Goal: Browse casually: Explore the website without a specific task or goal

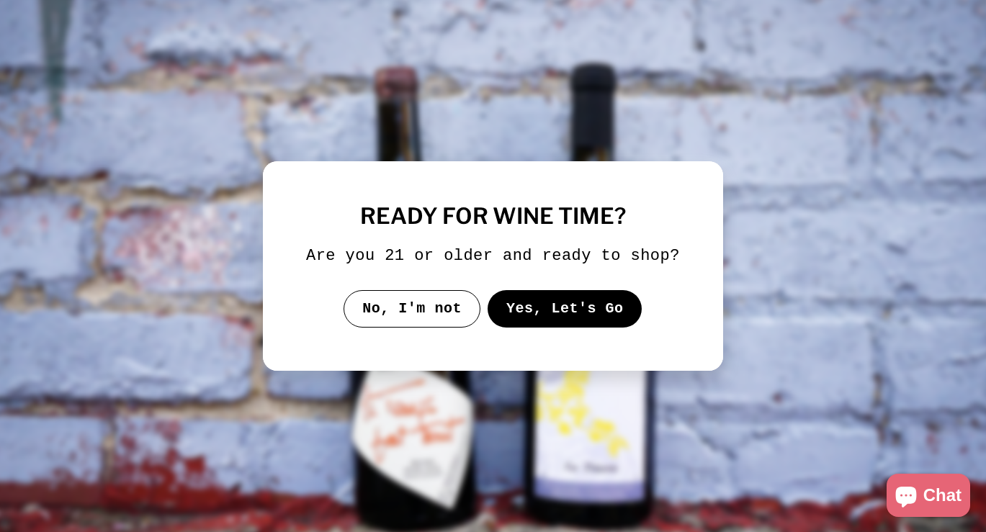
click at [575, 328] on button "Yes, Let's Go" at bounding box center [564, 308] width 155 height 37
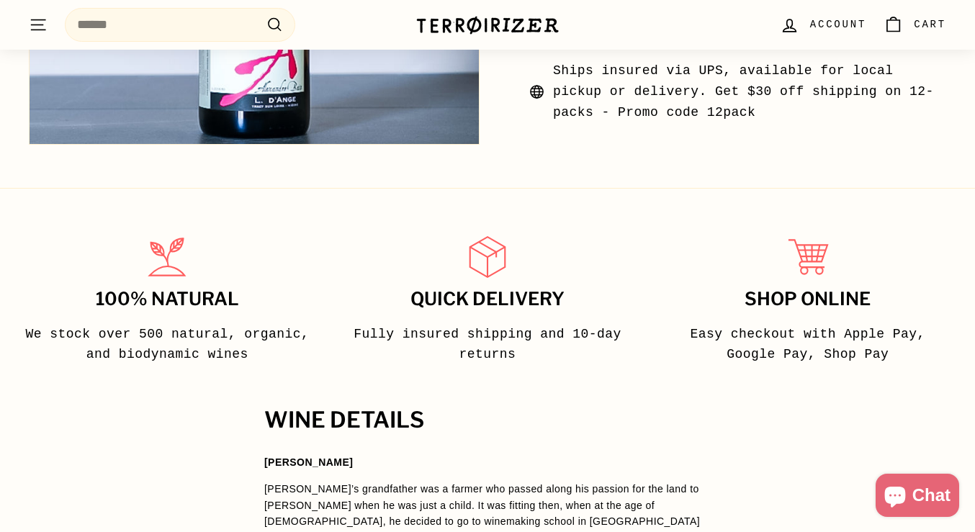
scroll to position [967, 0]
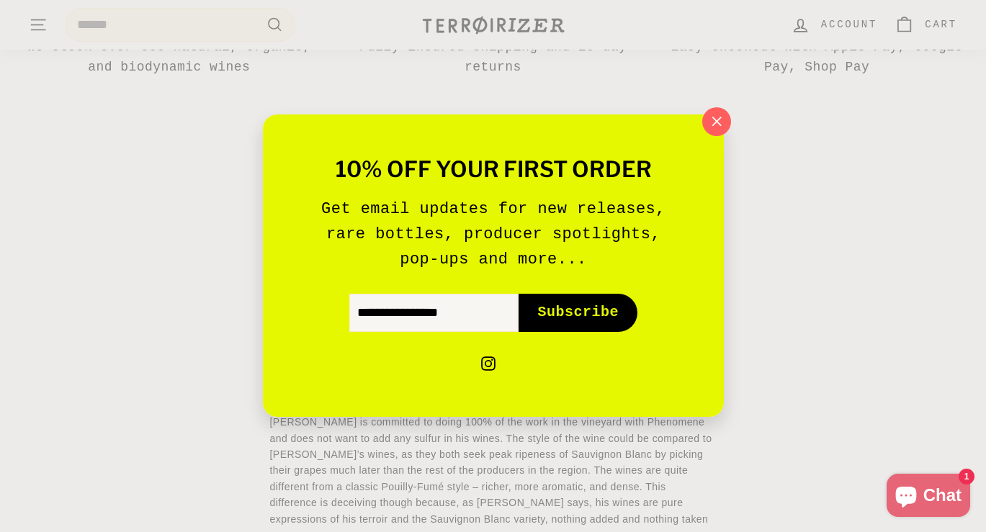
click at [714, 124] on icon "button" at bounding box center [715, 121] width 9 height 9
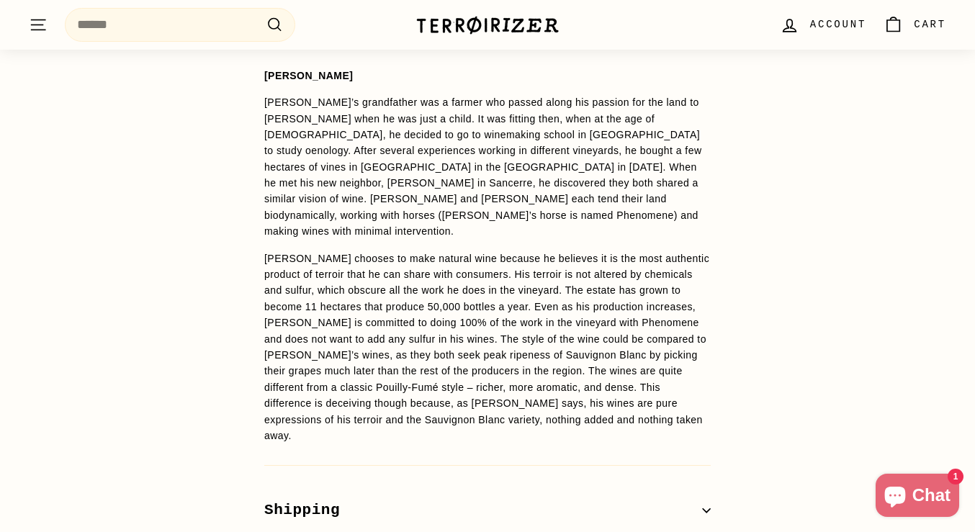
scroll to position [1074, 0]
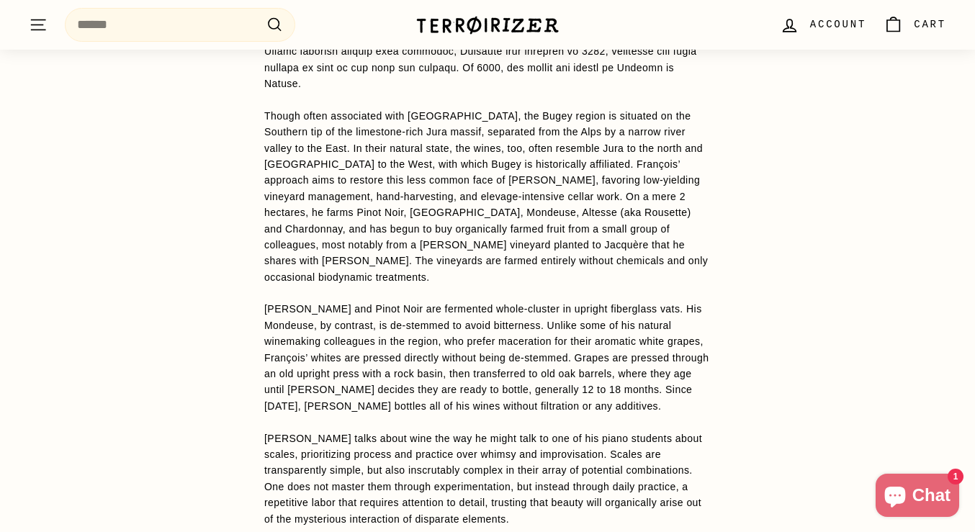
scroll to position [1455, 0]
